Goal: Information Seeking & Learning: Check status

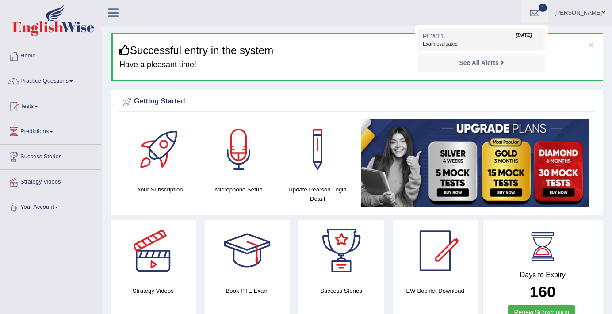
click at [524, 38] on span "Sep 9, 2025" at bounding box center [524, 35] width 16 height 7
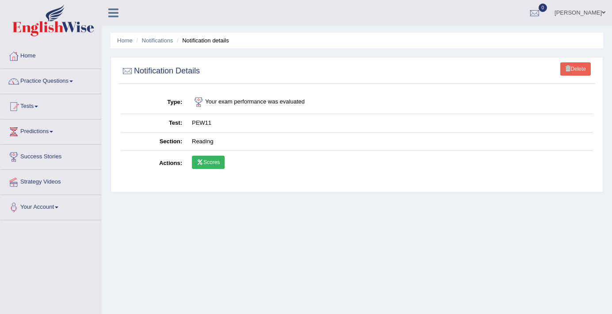
click at [225, 168] on link "Scores" at bounding box center [208, 162] width 33 height 13
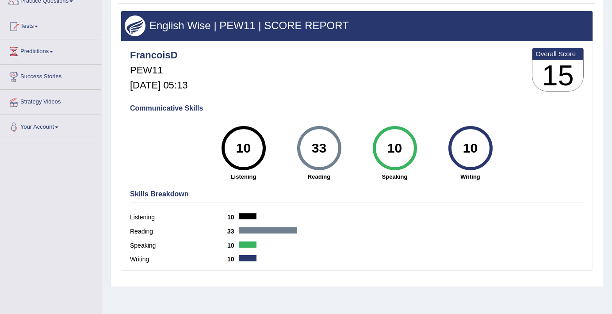
scroll to position [98, 0]
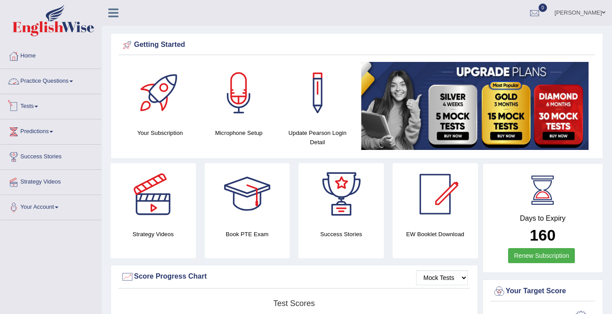
click at [39, 100] on link "Tests" at bounding box center [50, 105] width 101 height 22
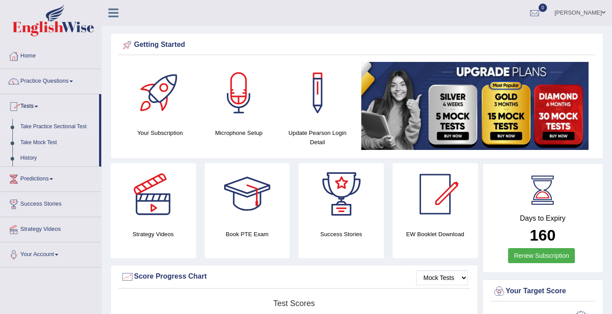
click at [48, 126] on link "Take Practice Sectional Test" at bounding box center [57, 127] width 83 height 16
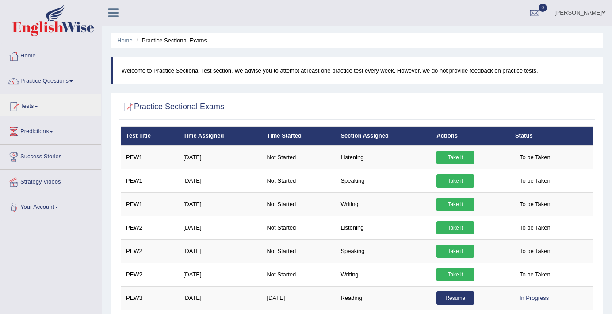
click at [39, 115] on link "Tests" at bounding box center [50, 105] width 101 height 22
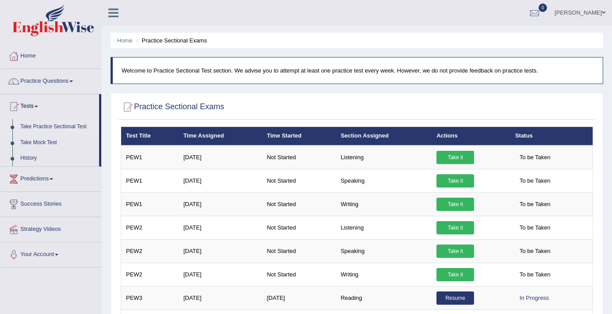
click at [43, 127] on link "Take Practice Sectional Test" at bounding box center [57, 127] width 83 height 16
click at [32, 152] on link "History" at bounding box center [57, 158] width 83 height 16
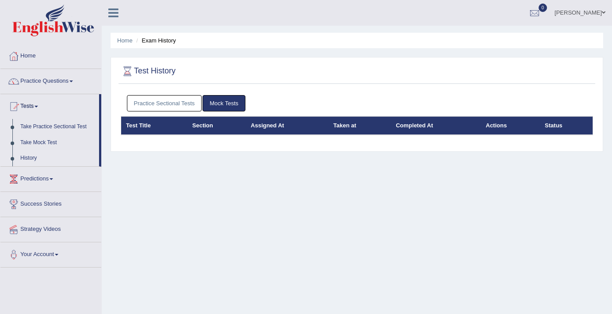
click at [191, 107] on link "Practice Sectional Tests" at bounding box center [164, 103] width 75 height 16
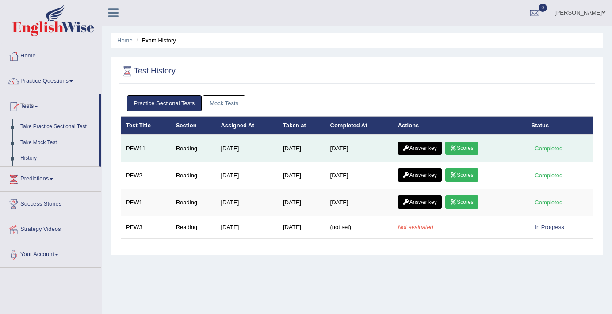
click at [417, 153] on link "Answer key" at bounding box center [420, 148] width 44 height 13
click at [418, 147] on link "Answer key" at bounding box center [420, 148] width 44 height 13
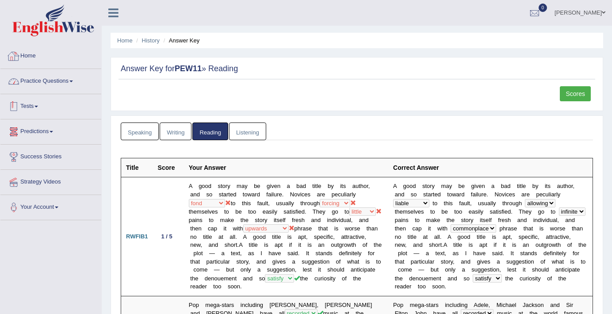
click at [35, 58] on link "Home" at bounding box center [50, 55] width 101 height 22
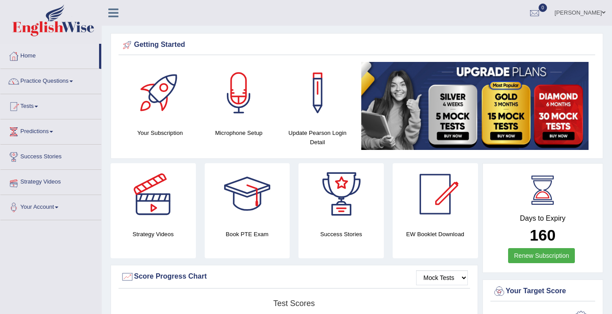
click at [52, 176] on link "Strategy Videos" at bounding box center [50, 181] width 101 height 22
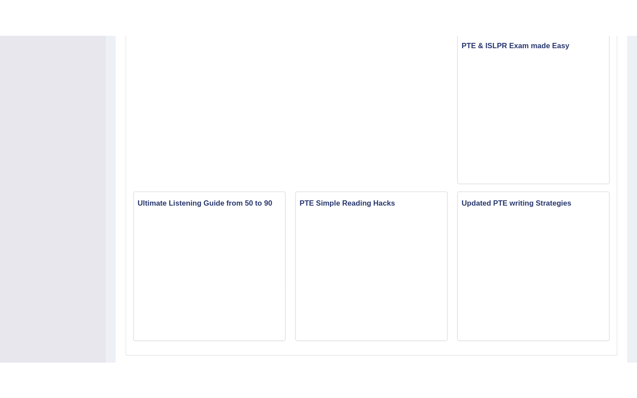
scroll to position [532, 0]
